Goal: Task Accomplishment & Management: Complete application form

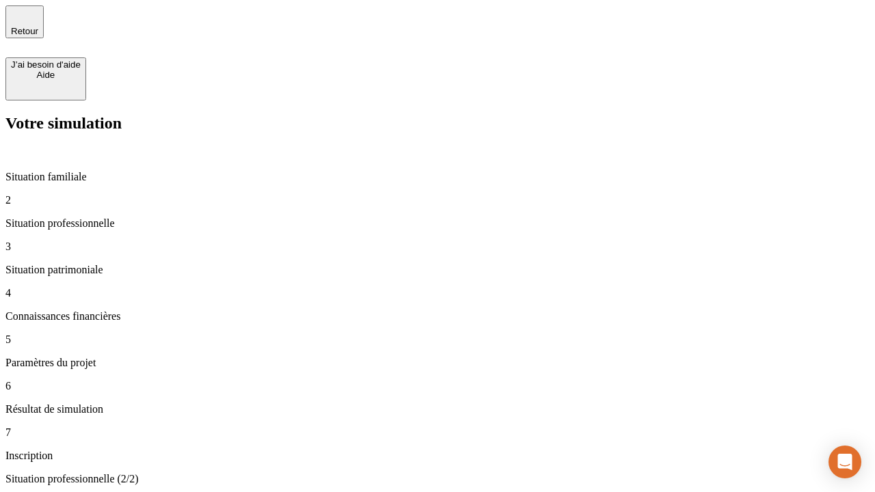
type input "30 000"
type input "1 000"
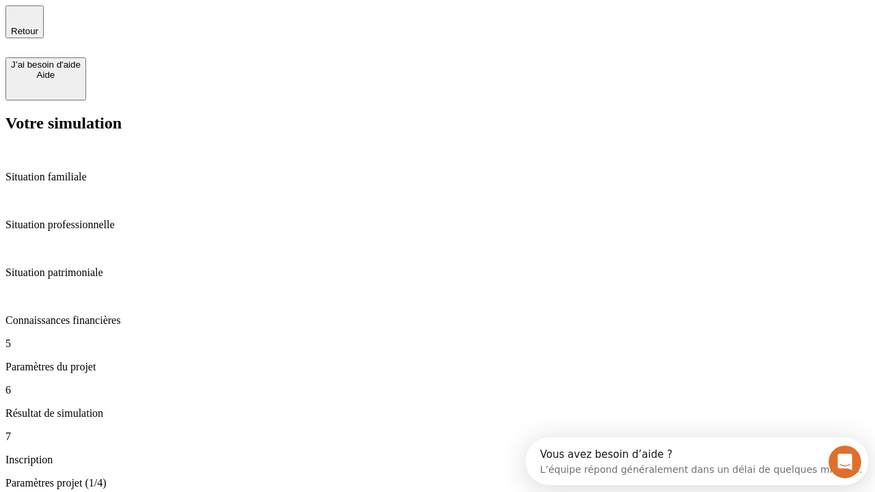
type input "40"
type input "64"
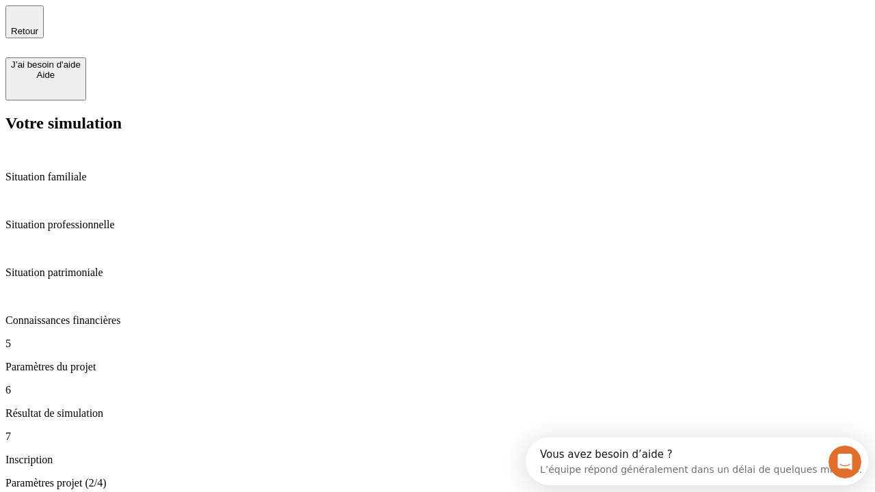
type input "200 000"
type input "640"
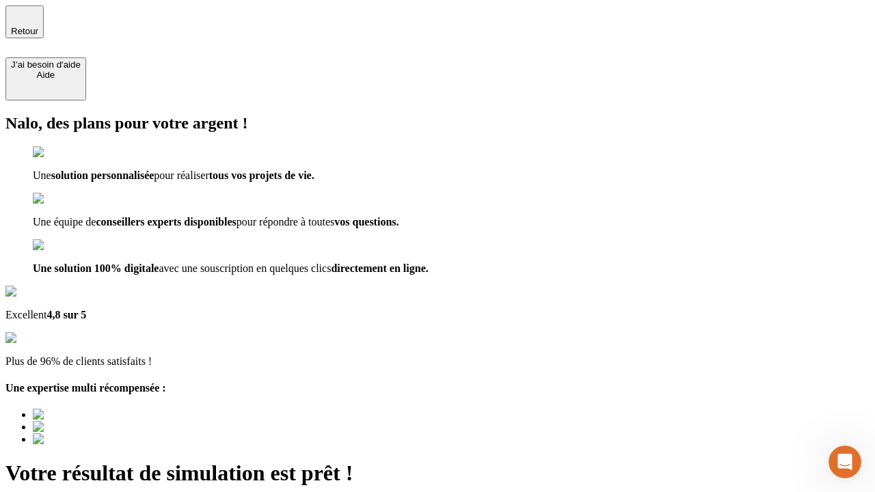
type input "[EMAIL_ADDRESS][DOMAIN_NAME]"
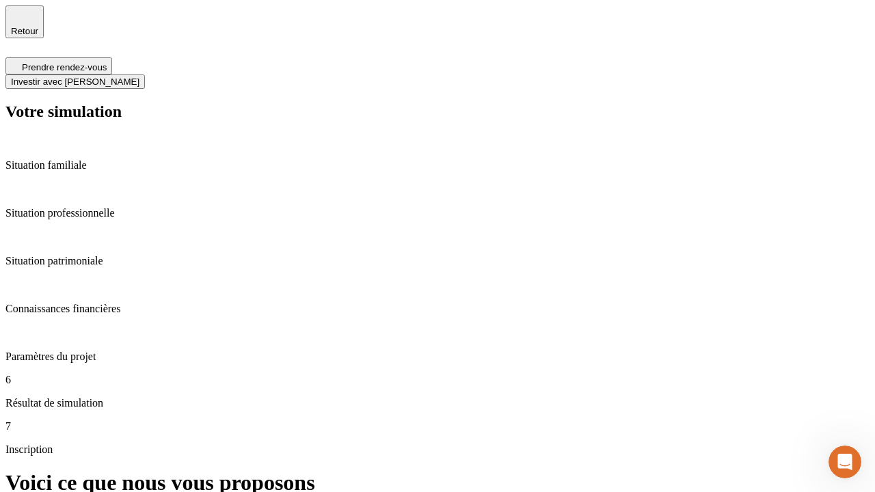
click at [139, 77] on span "Investir avec [PERSON_NAME]" at bounding box center [75, 82] width 128 height 10
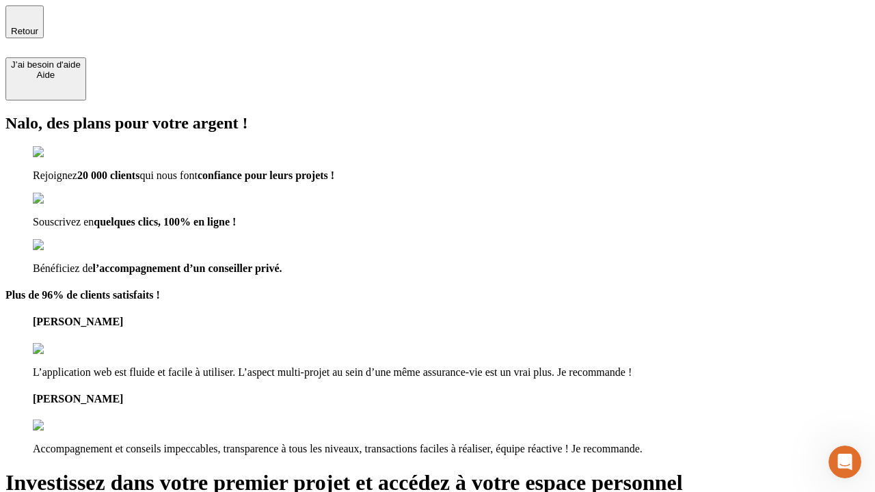
type input "abc"
